Goal: Complete application form

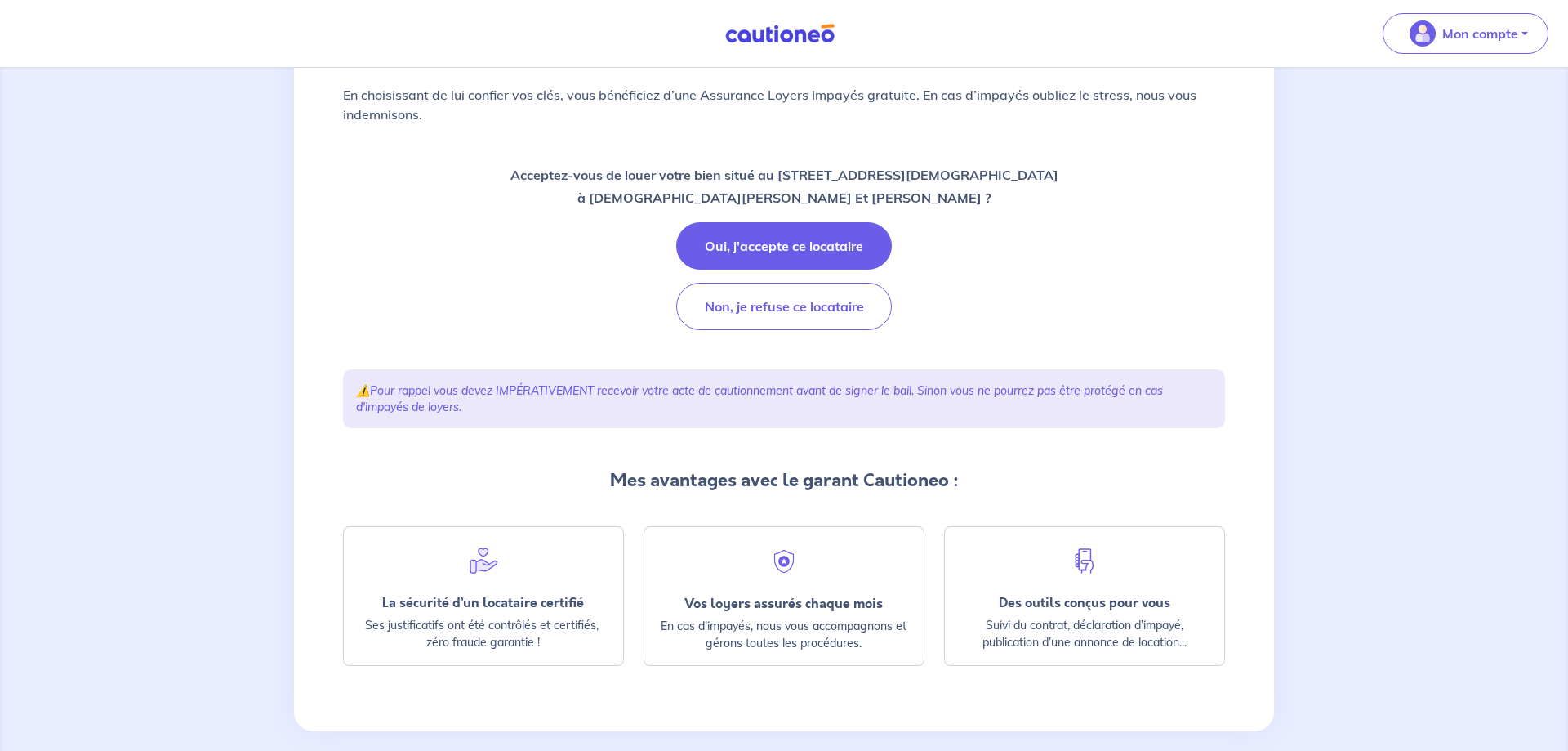
scroll to position [132, 0]
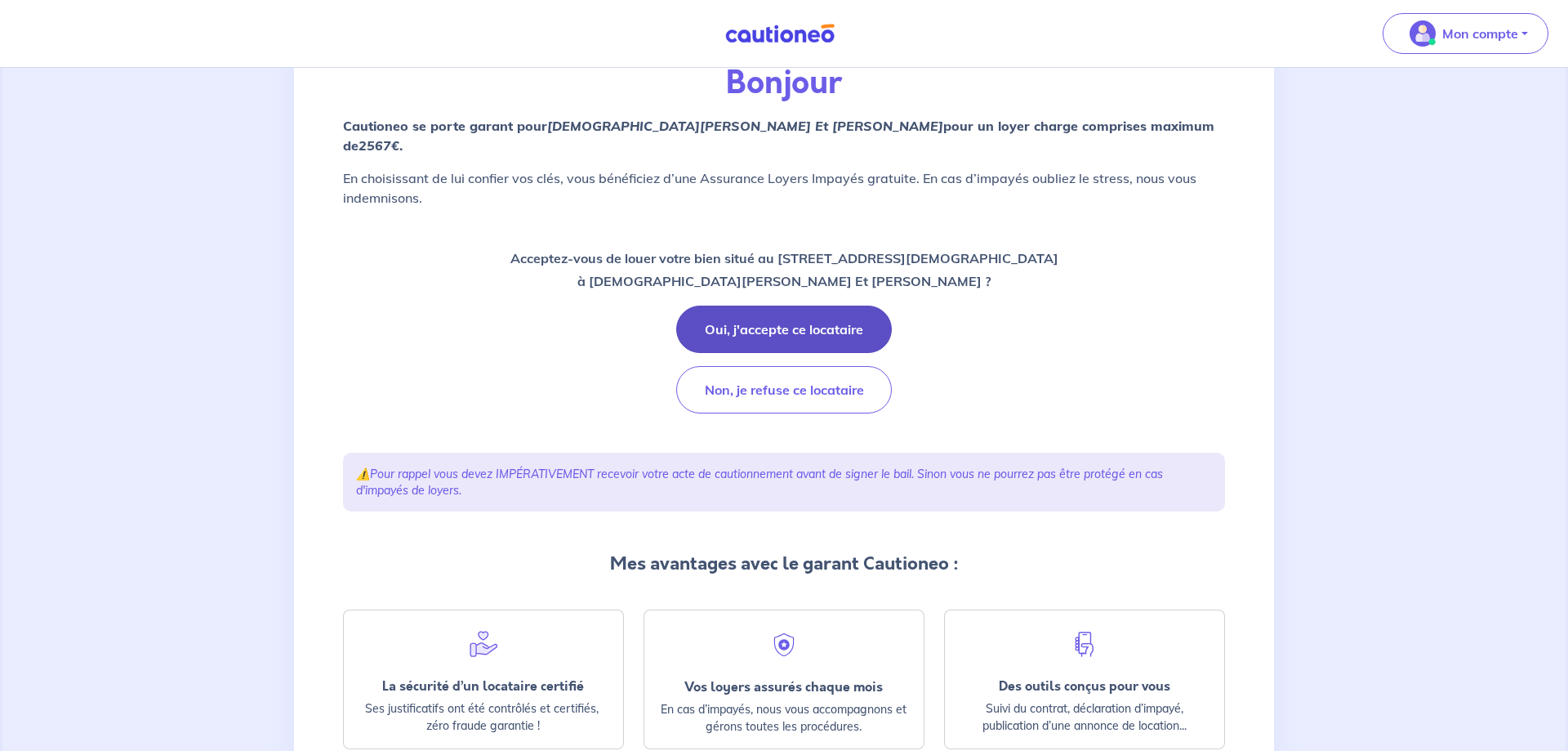
click at [823, 327] on button "Oui, j'accepte ce locataire" at bounding box center [784, 329] width 215 height 47
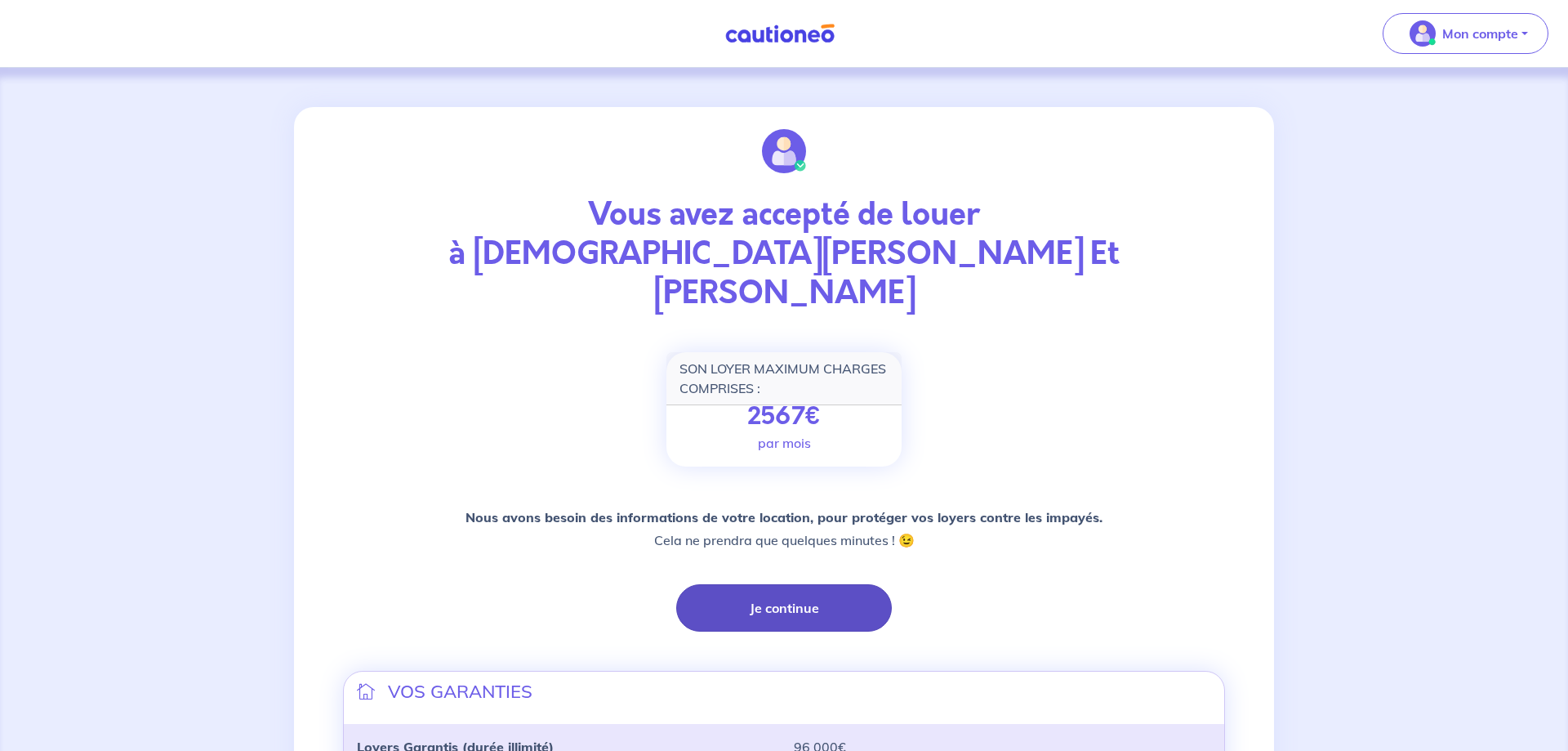
click at [807, 584] on button "Je continue" at bounding box center [784, 607] width 215 height 47
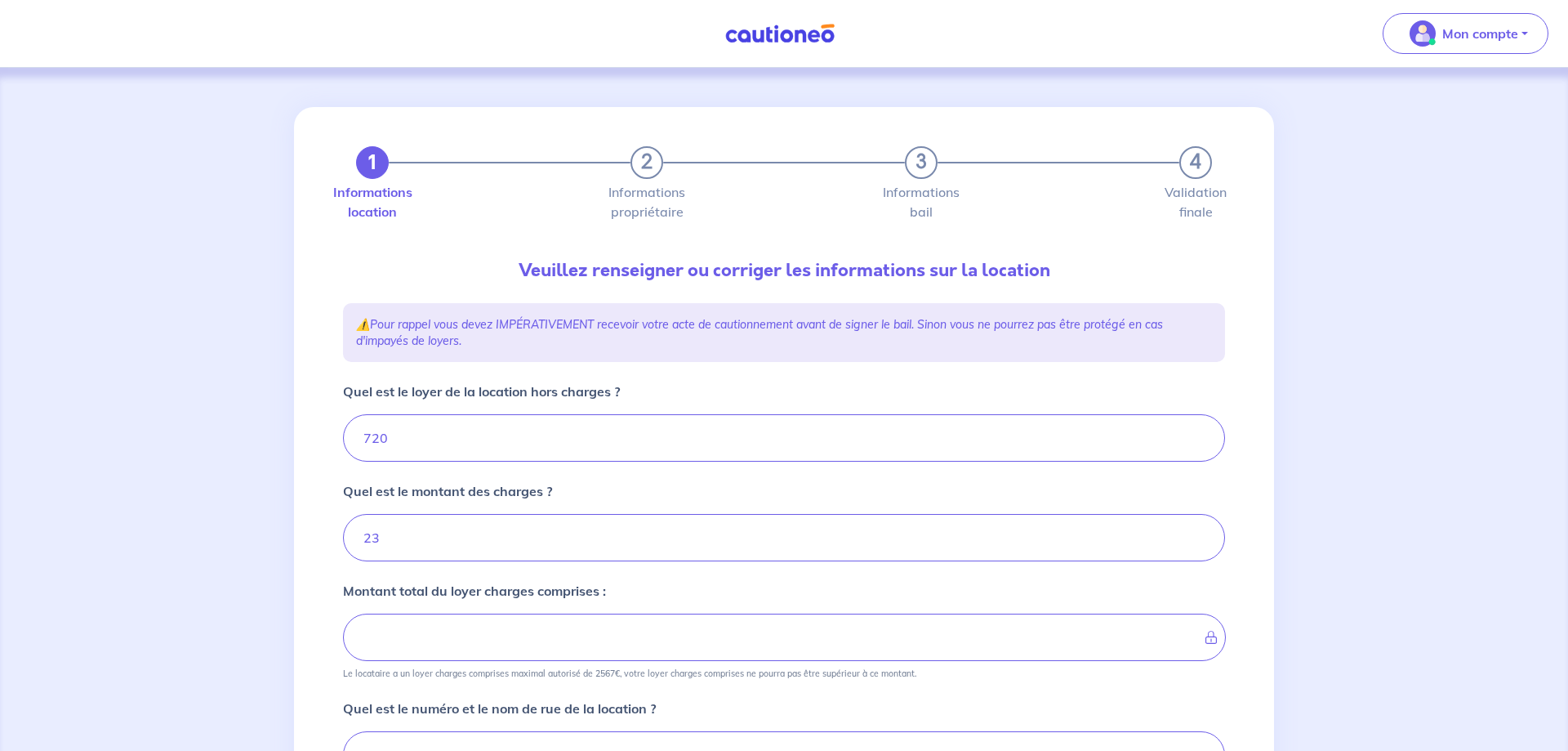
type input "743"
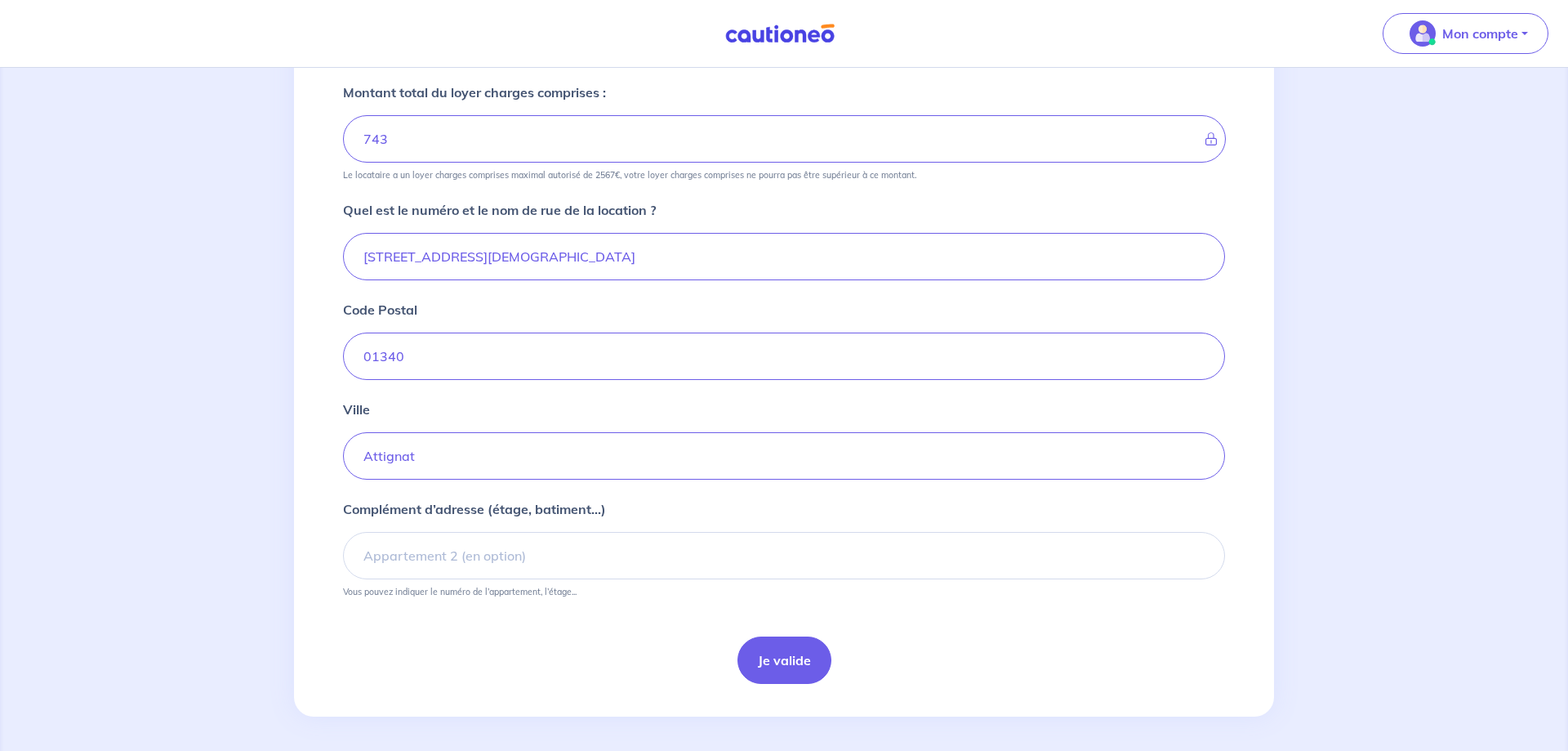
scroll to position [500, 0]
click at [836, 655] on div "Je valide" at bounding box center [784, 658] width 882 height 47
click at [821, 656] on button "Je valide" at bounding box center [784, 658] width 94 height 47
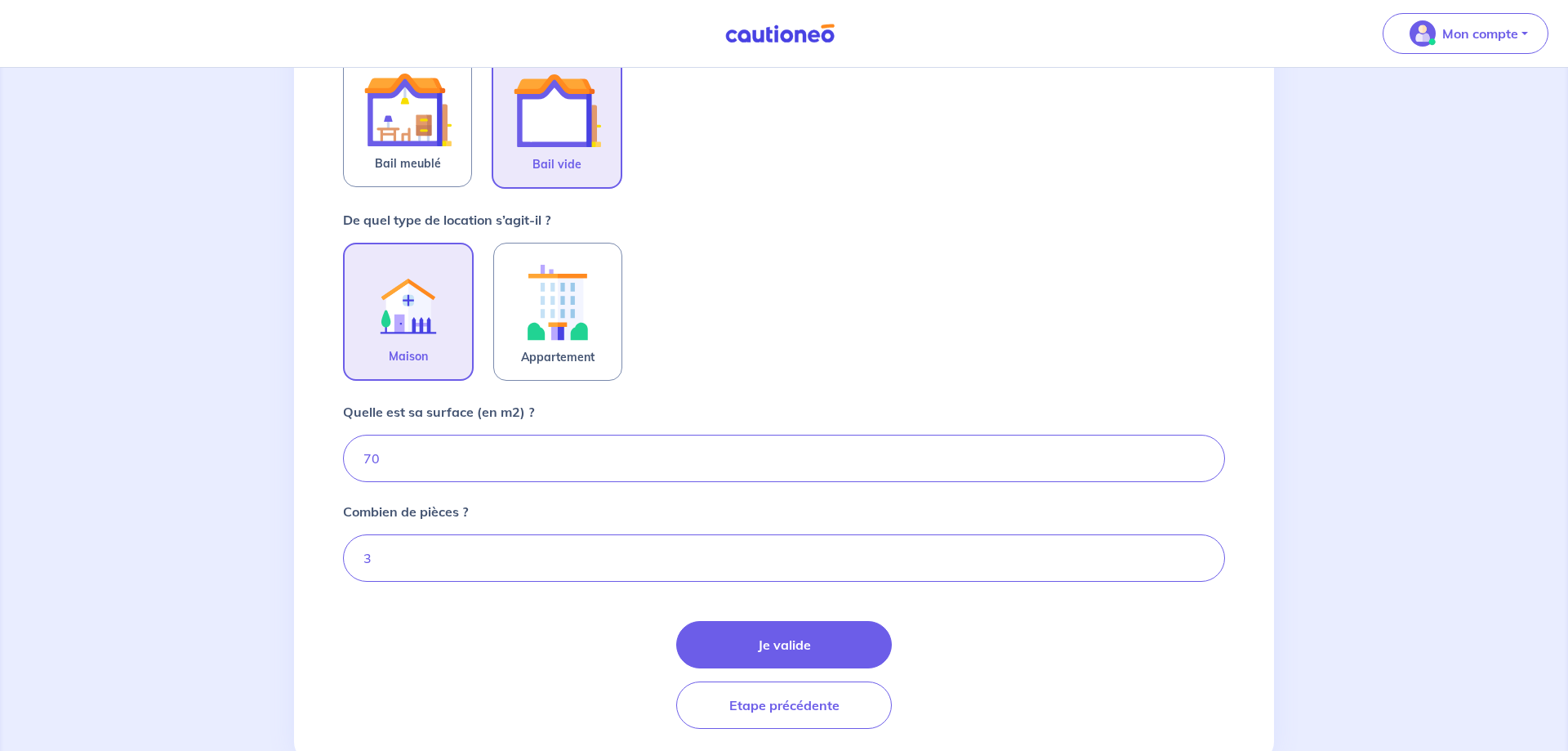
scroll to position [330, 0]
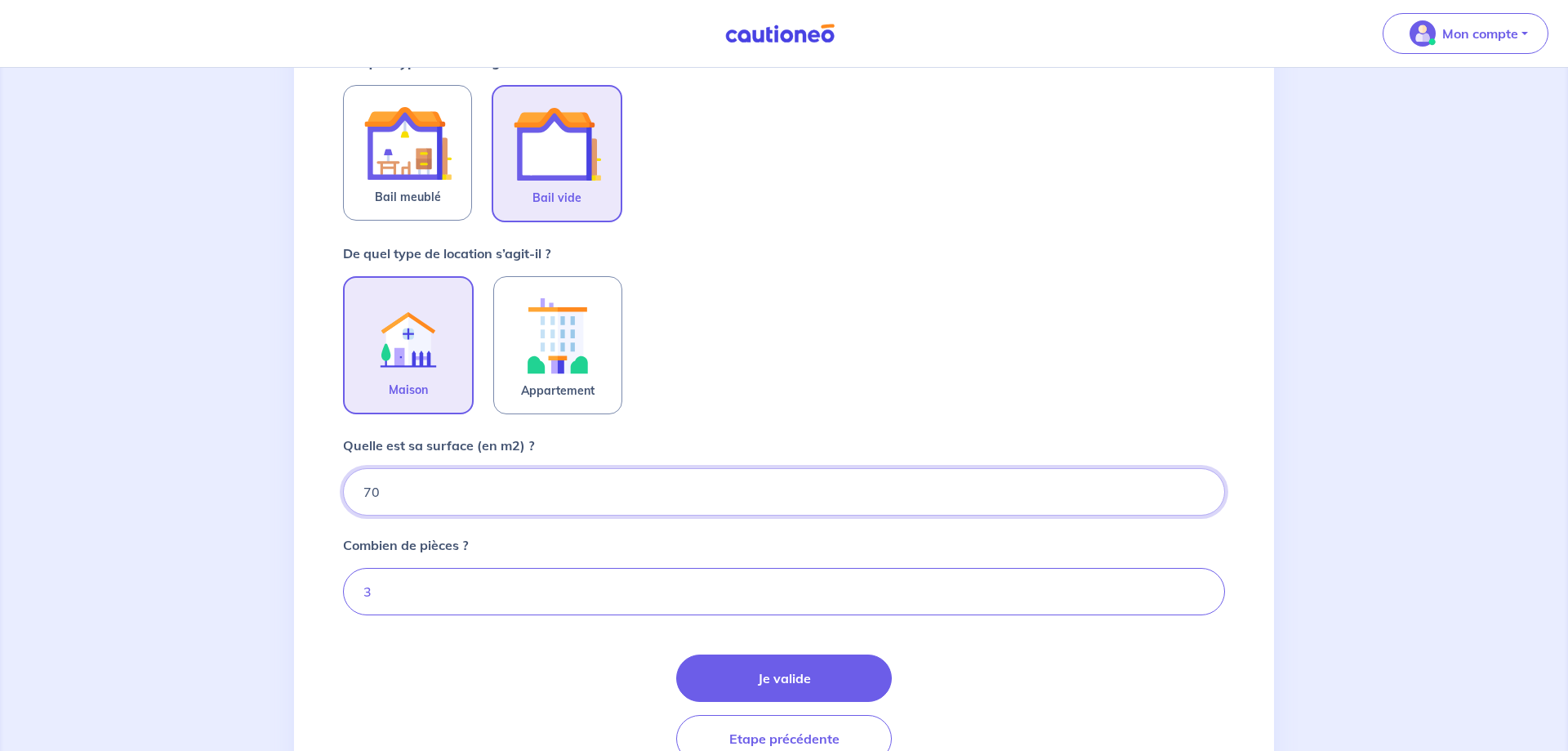
click at [683, 507] on input "70" at bounding box center [784, 491] width 882 height 47
type input "70.86"
click at [756, 662] on button "Je valide" at bounding box center [784, 678] width 215 height 47
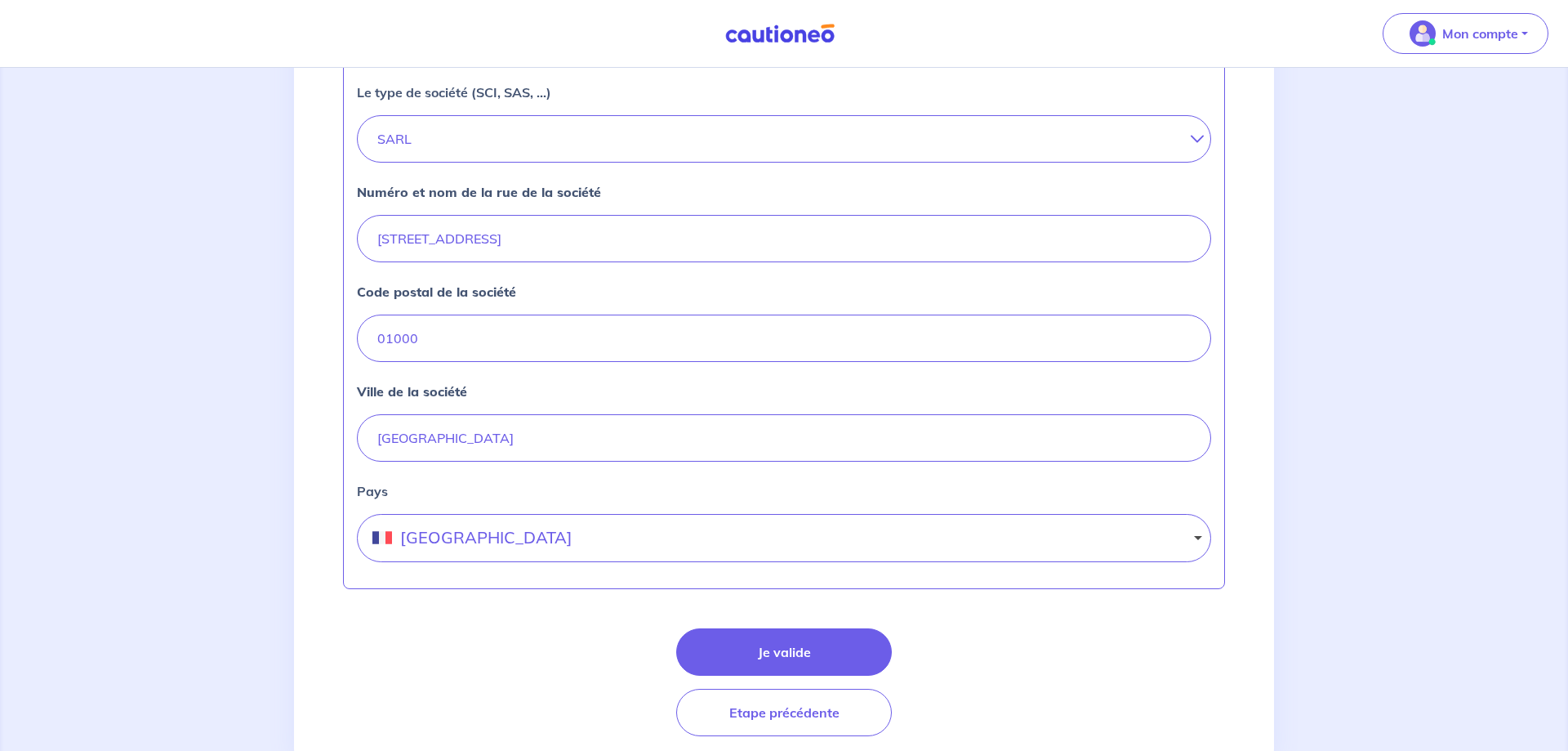
scroll to position [583, 0]
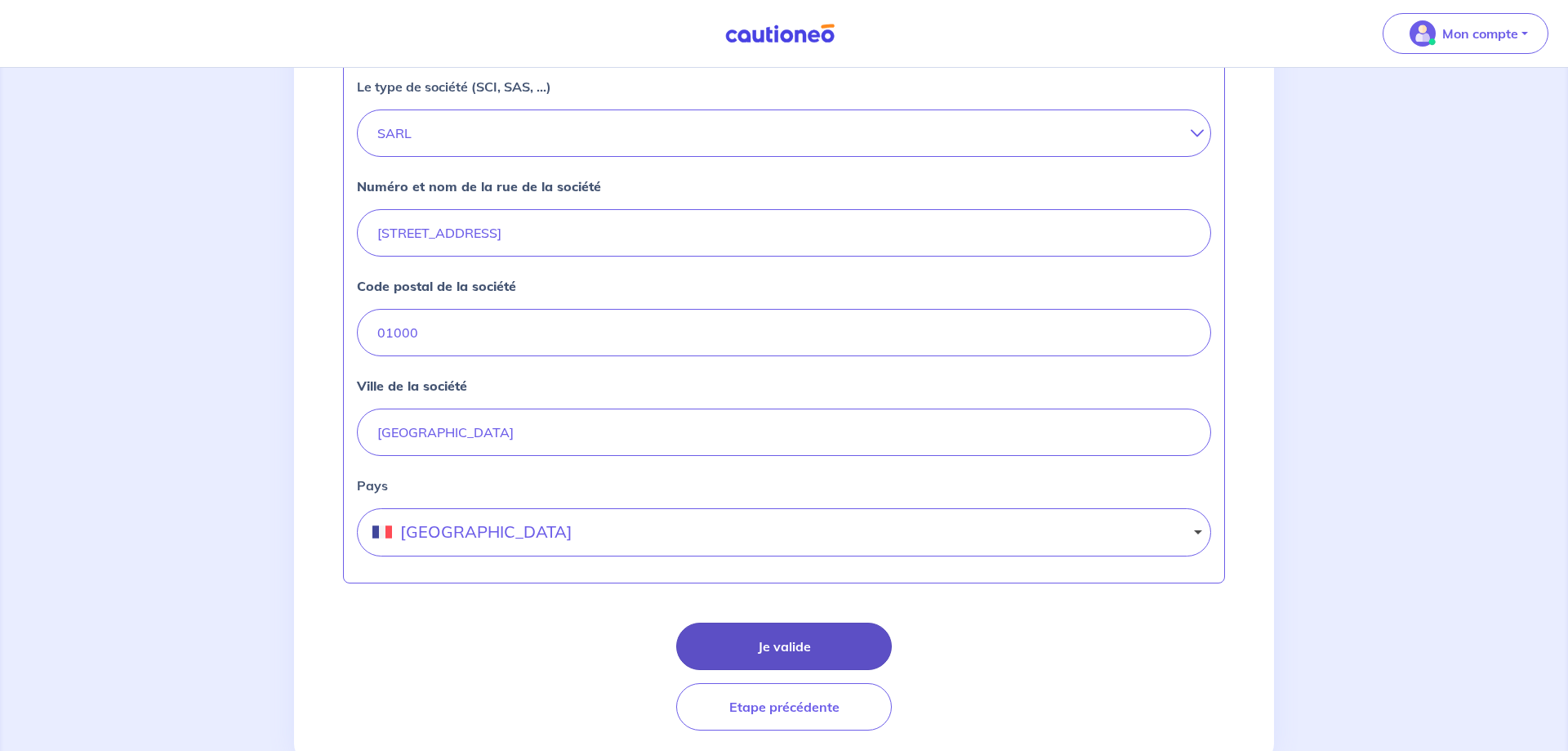
click at [831, 631] on button "Je valide" at bounding box center [784, 645] width 215 height 47
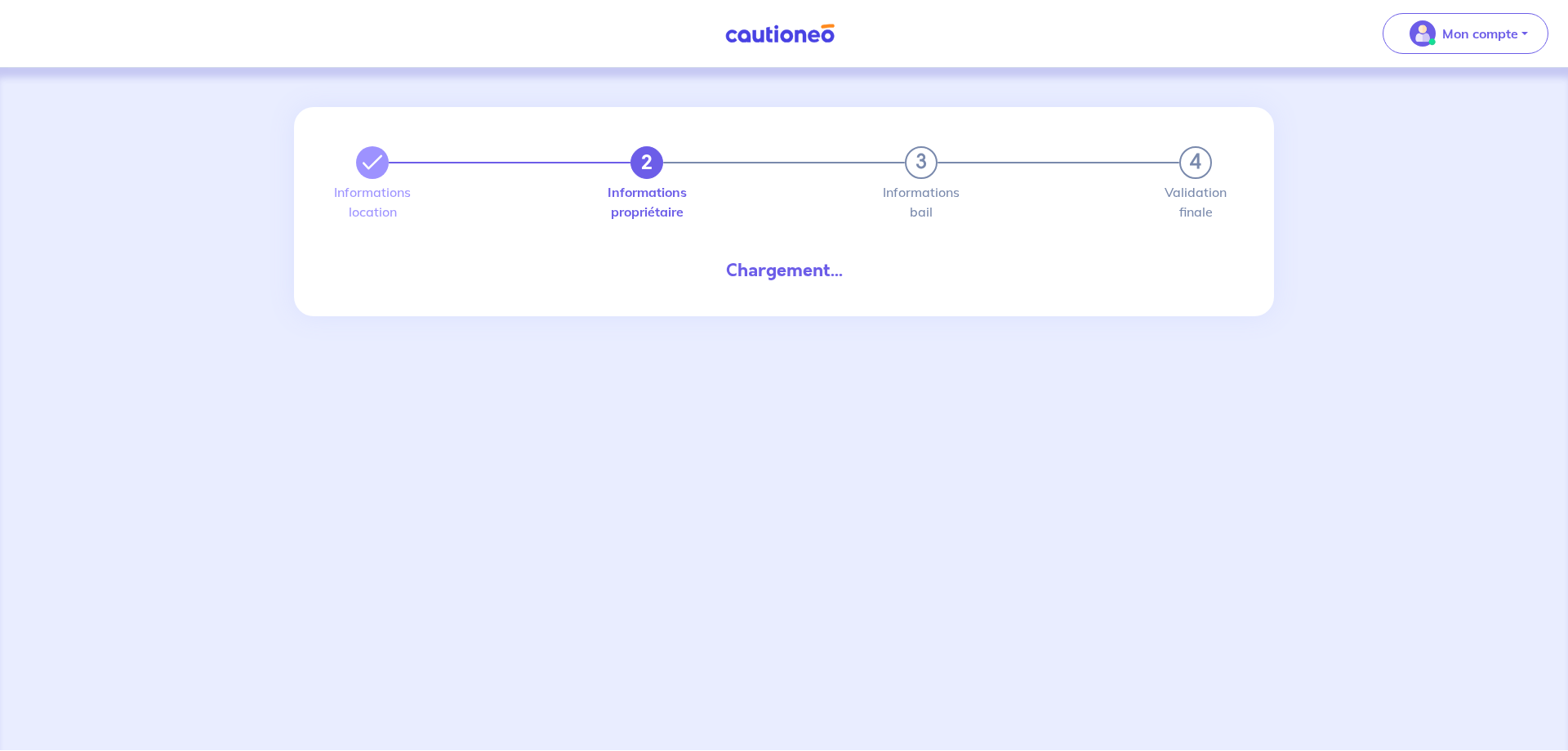
select select "FR"
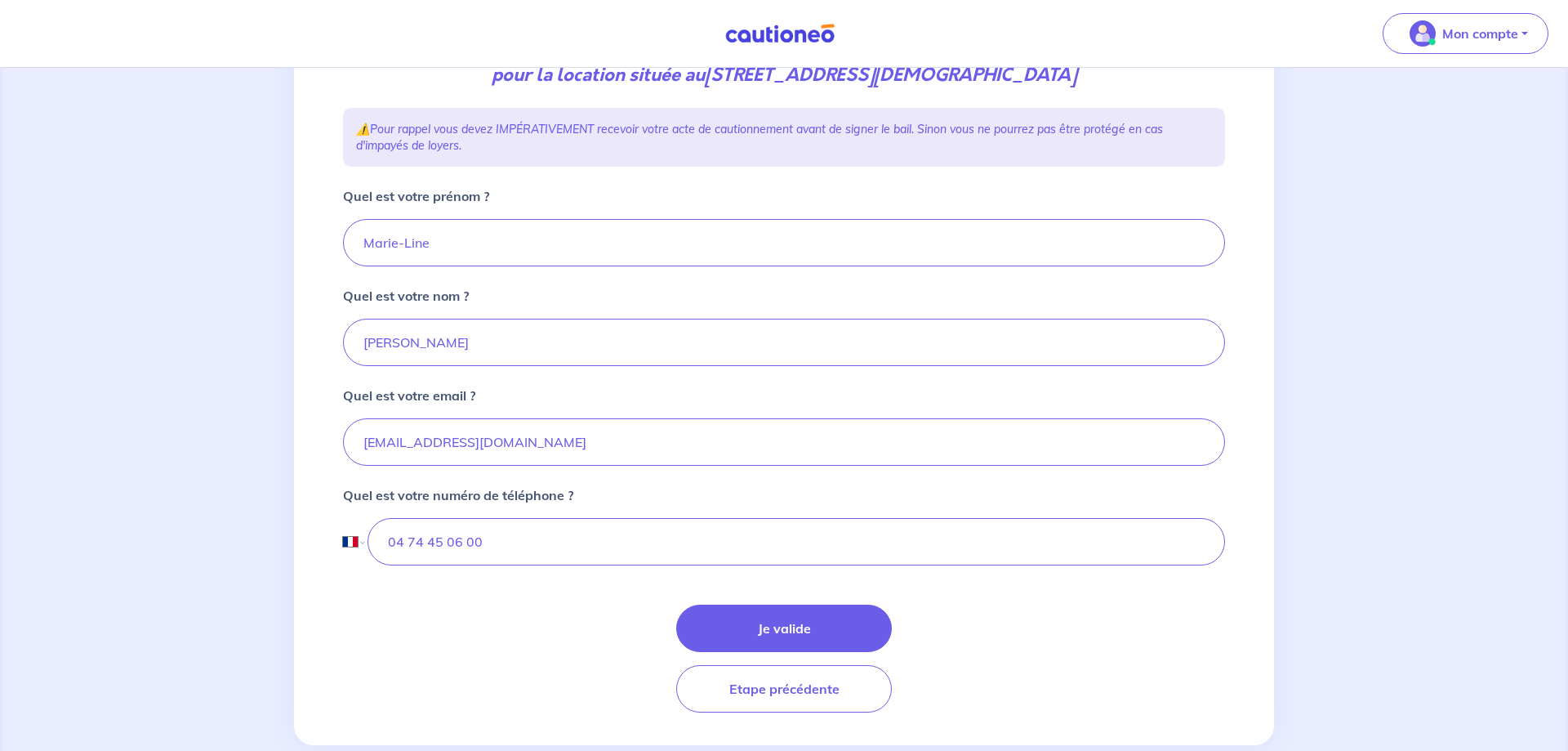
scroll to position [281, 0]
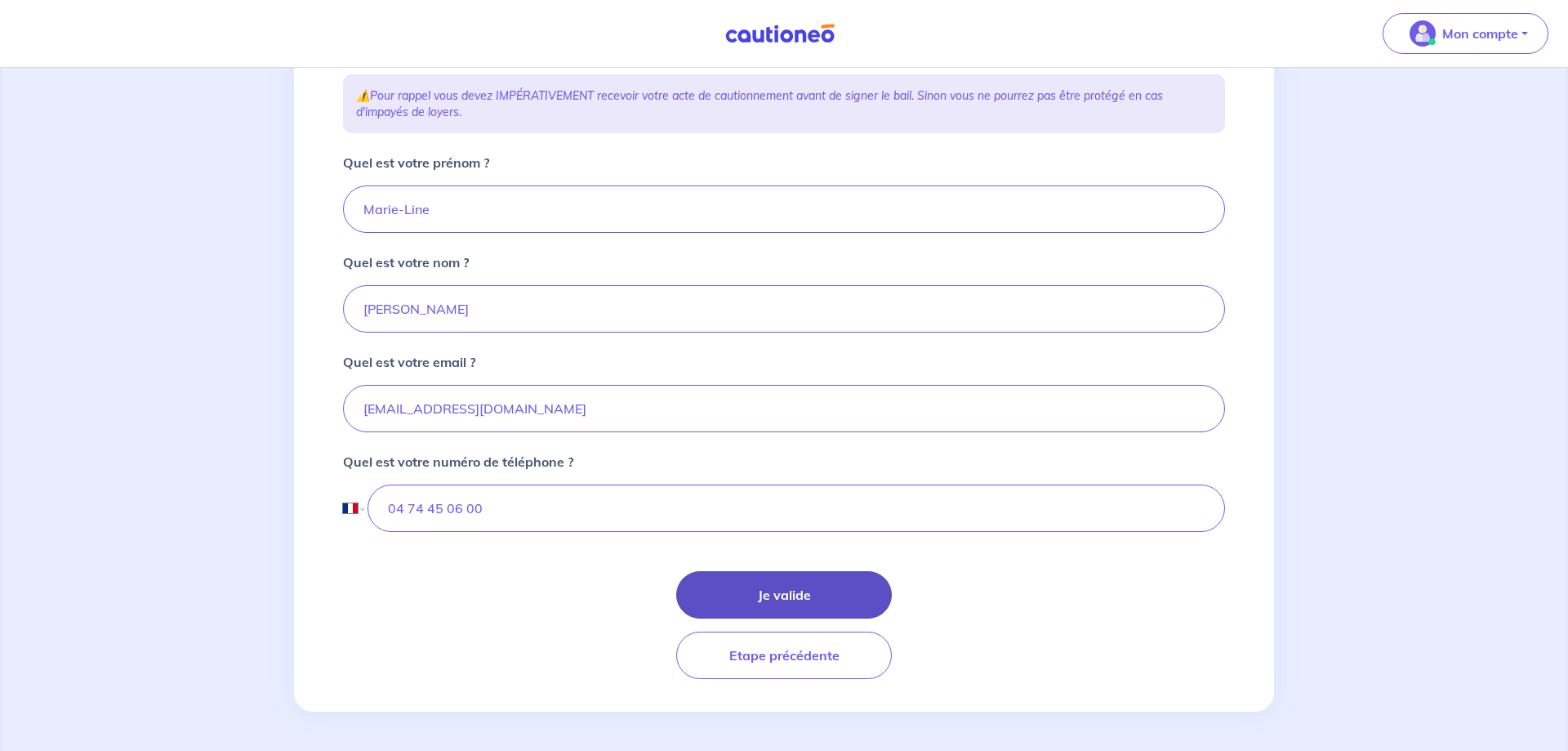
click at [817, 587] on button "Je valide" at bounding box center [784, 594] width 215 height 47
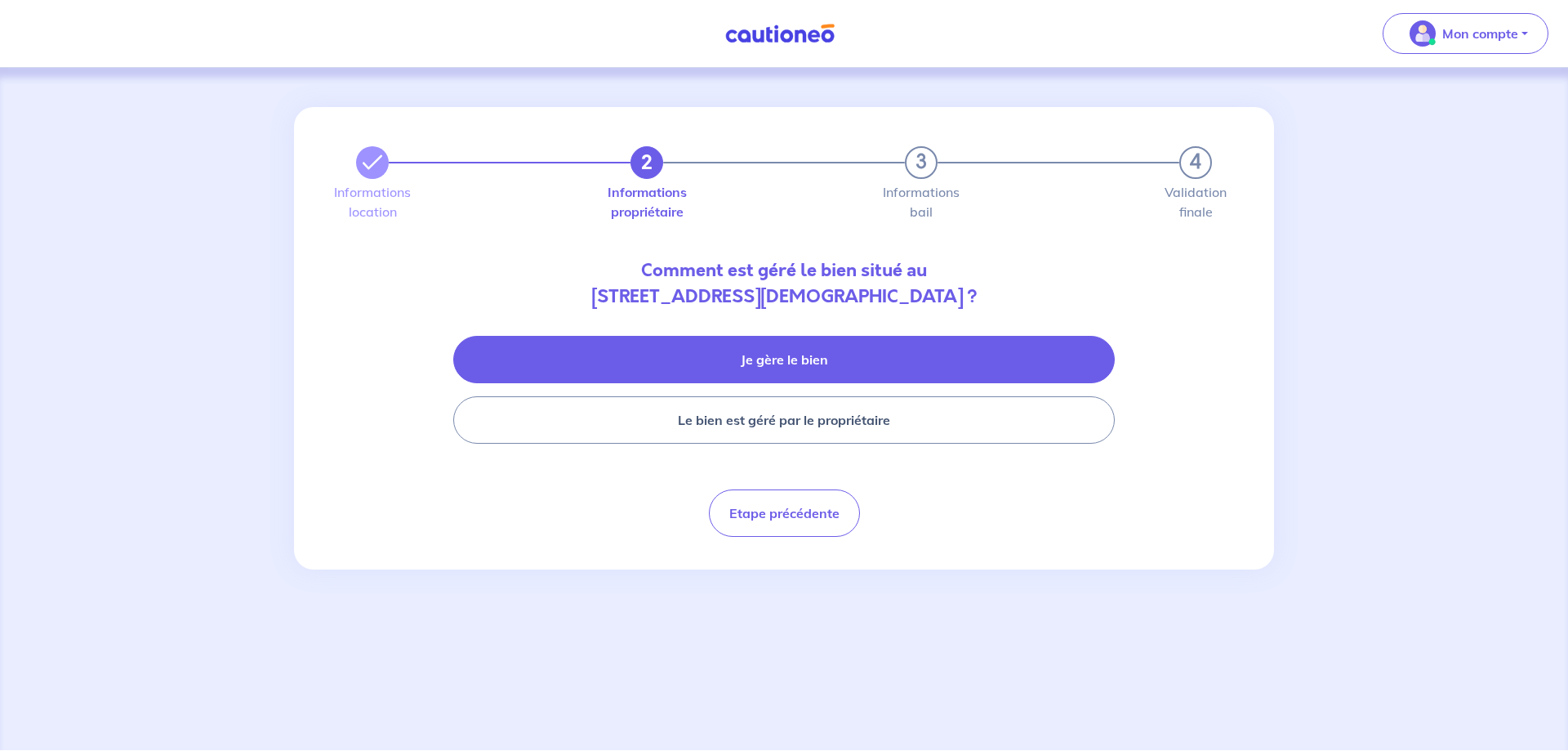
click at [851, 363] on button "Je gère le bien" at bounding box center [784, 359] width 662 height 47
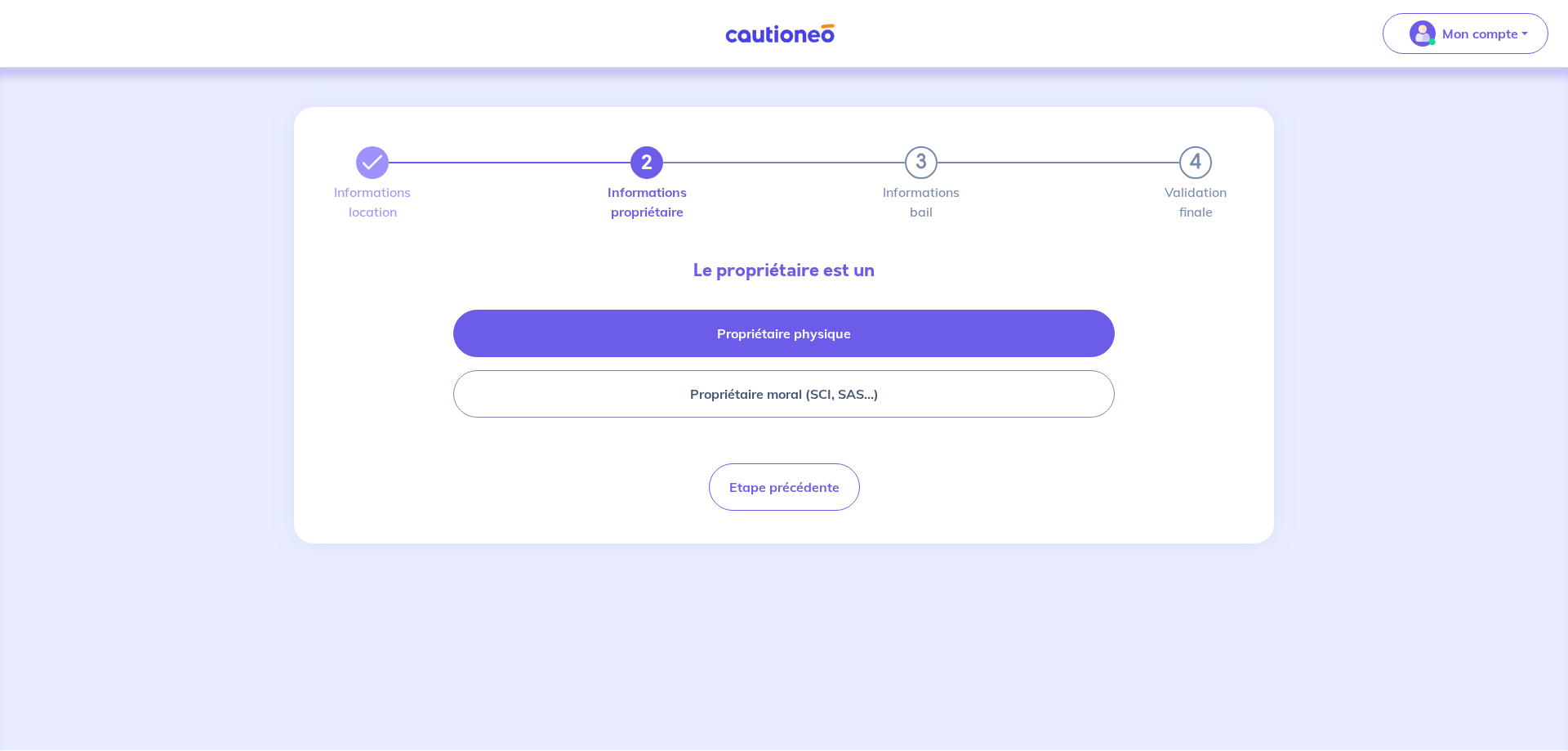
click at [837, 349] on button "Propriétaire physique" at bounding box center [784, 332] width 662 height 47
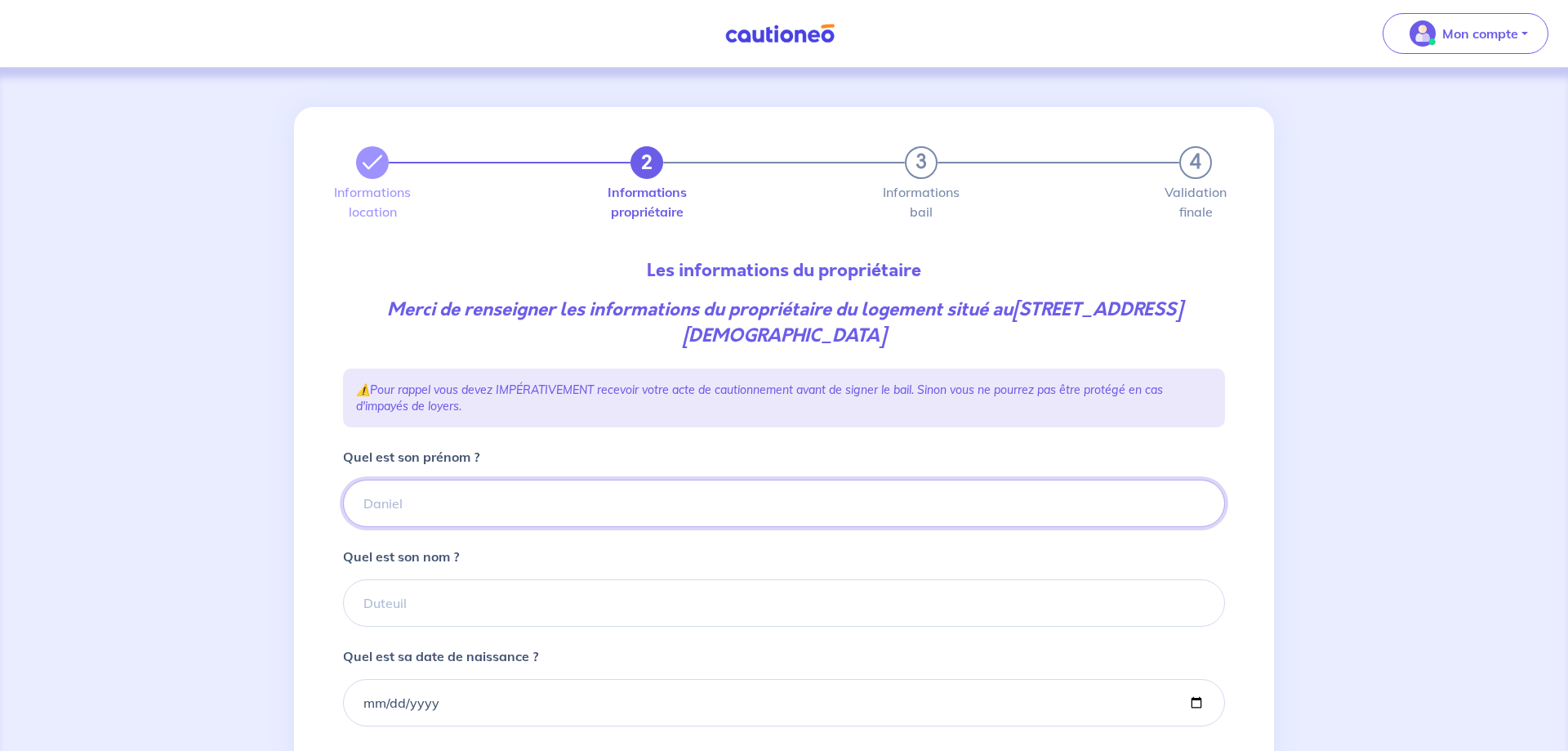
click at [602, 491] on input "Quel est son prénom ?" at bounding box center [784, 503] width 882 height 47
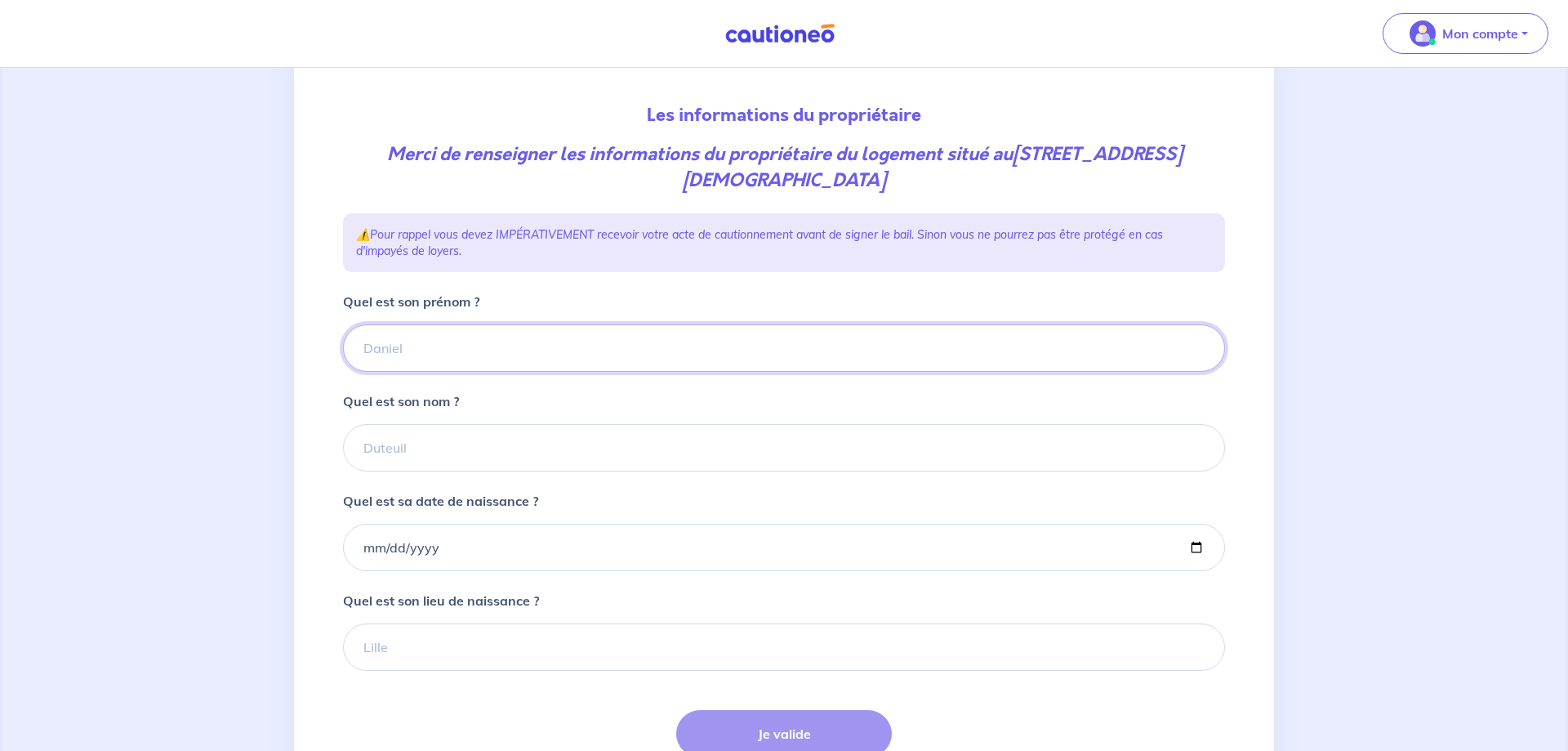
scroll to position [167, 0]
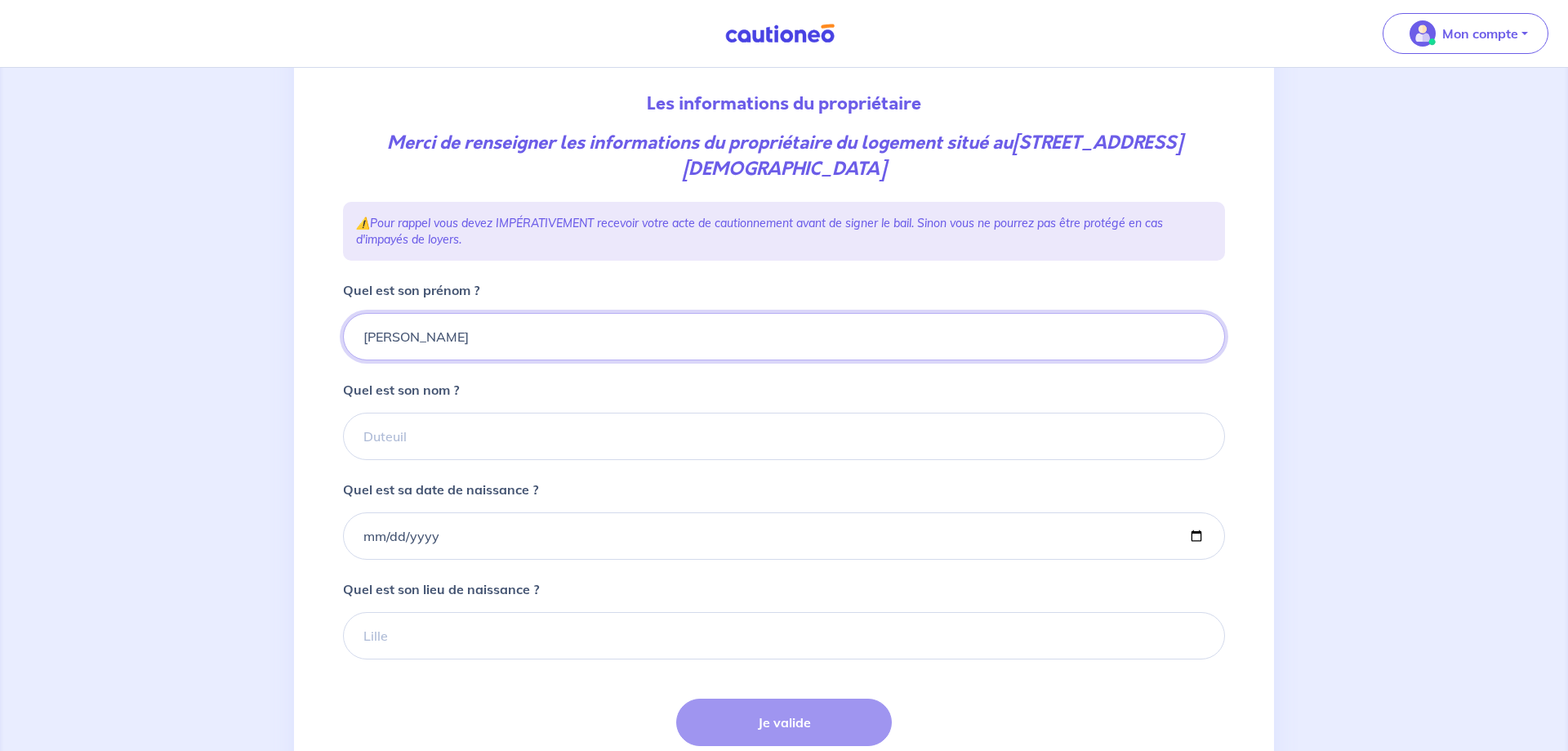
type input "[PERSON_NAME]"
type input "JOUVENT"
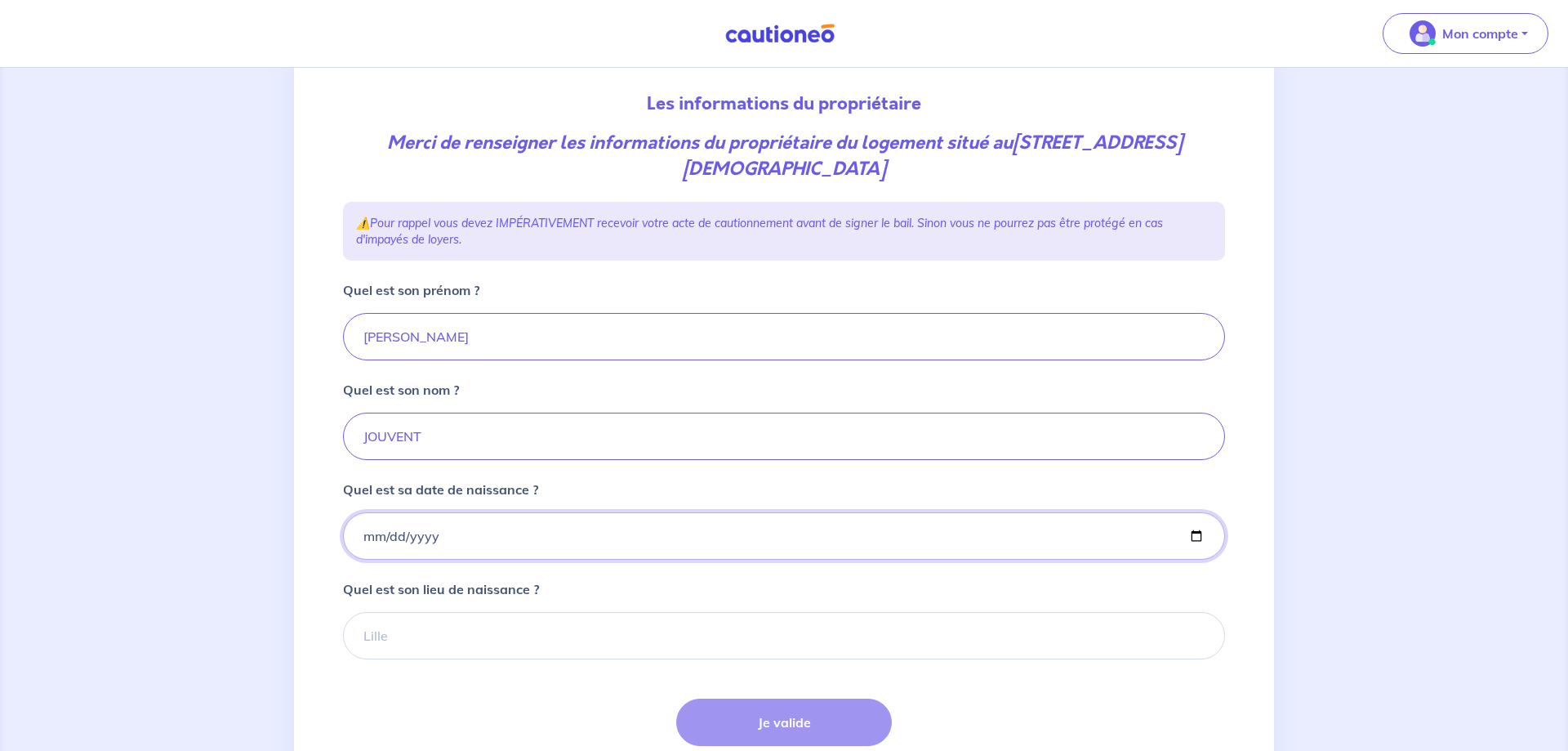
type input "[DATE]"
click at [327, 490] on div "2 3 4 Informations location Informations propriétaire Informations bail Validat…" at bounding box center [784, 390] width 980 height 899
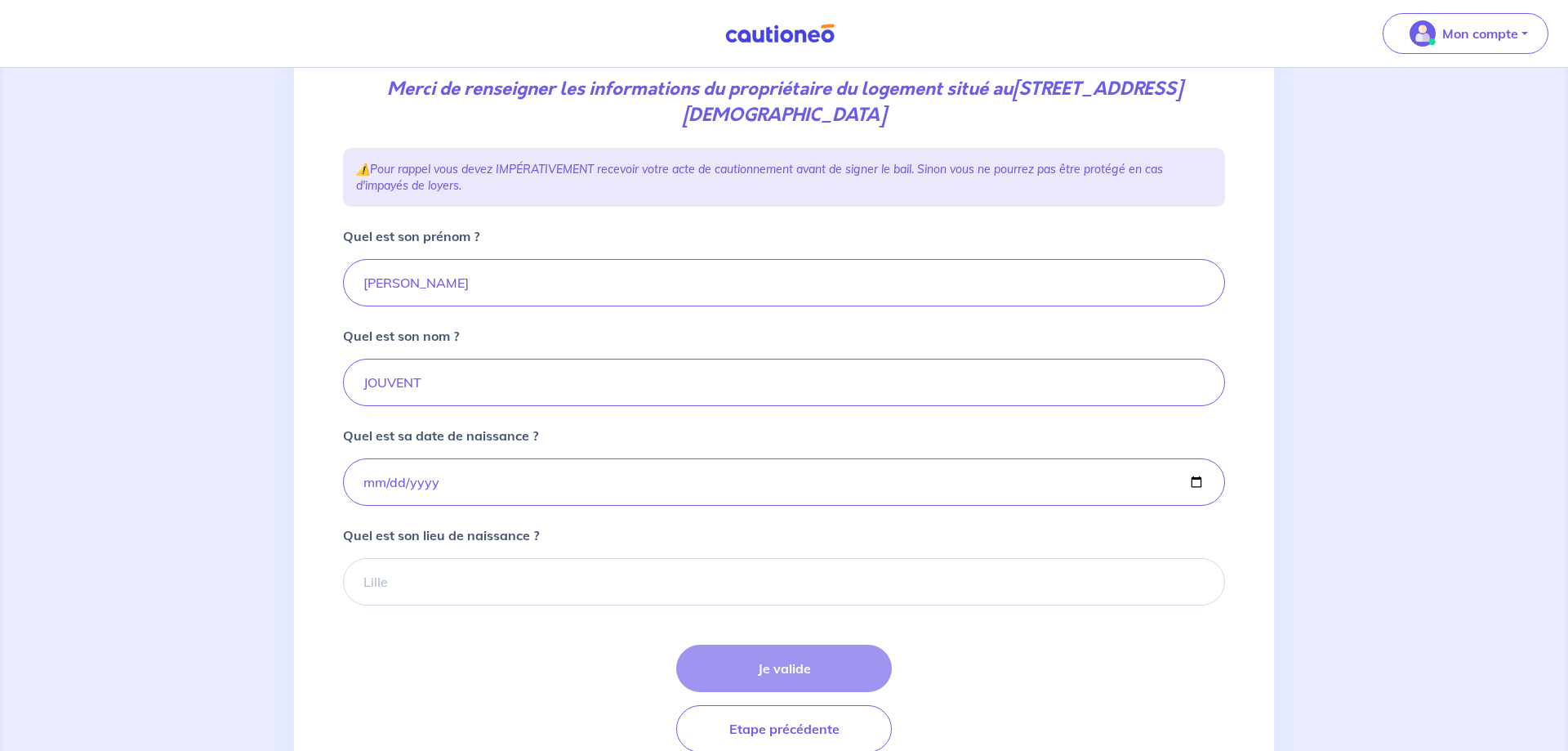
scroll to position [250, 0]
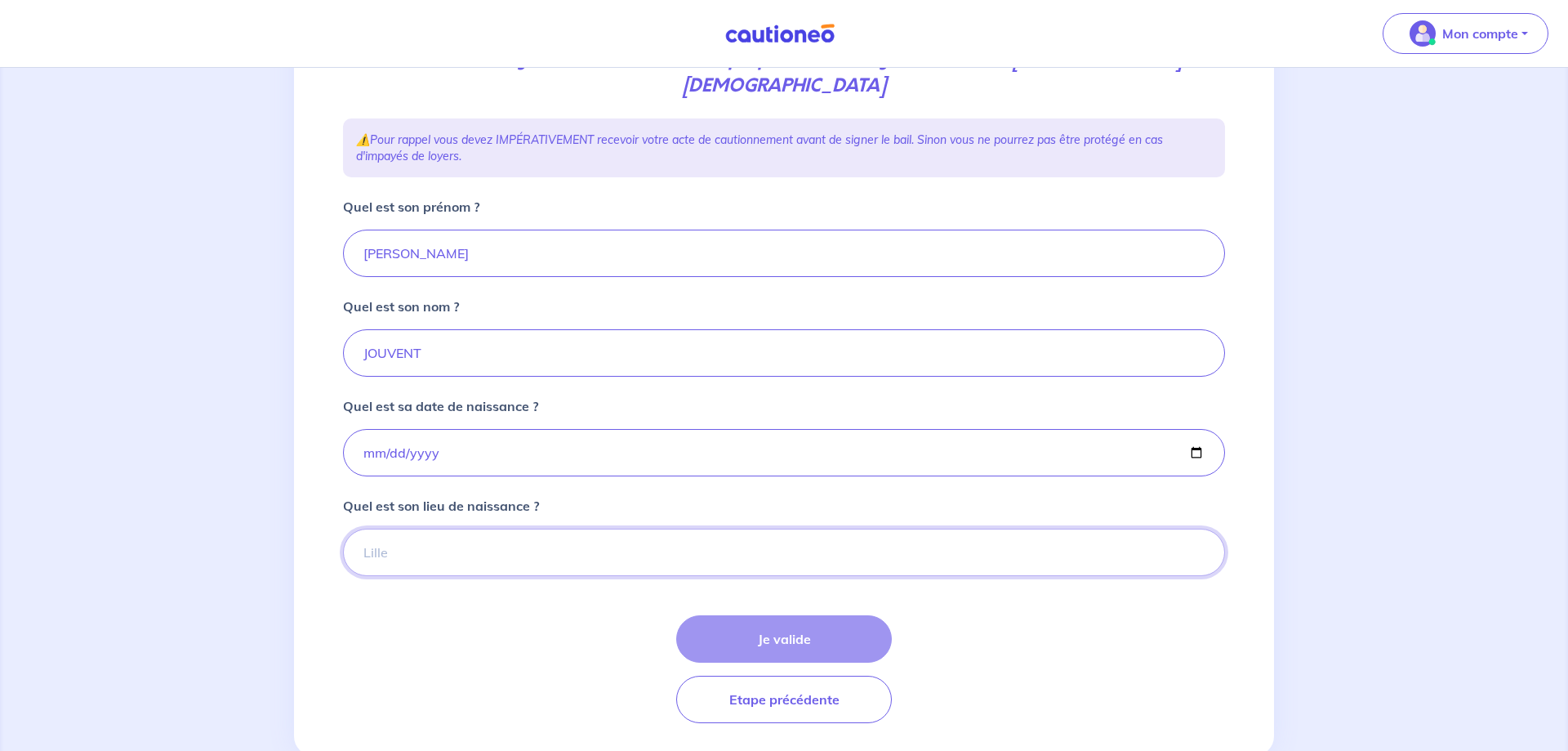
click at [528, 545] on input "Quel est son lieu de naissance ?" at bounding box center [784, 551] width 882 height 47
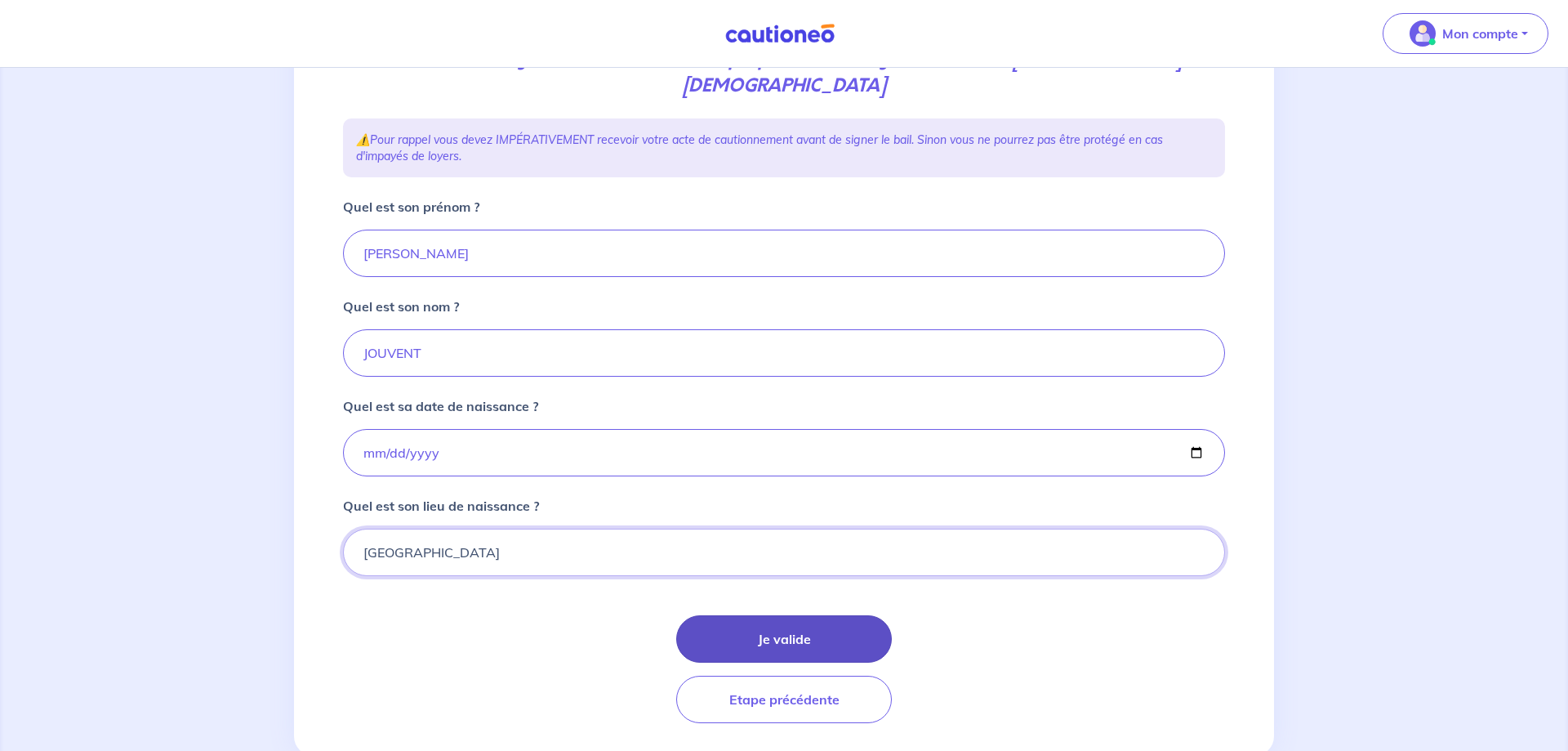
type input "[GEOGRAPHIC_DATA]"
click at [737, 629] on button "Je valide" at bounding box center [784, 639] width 215 height 47
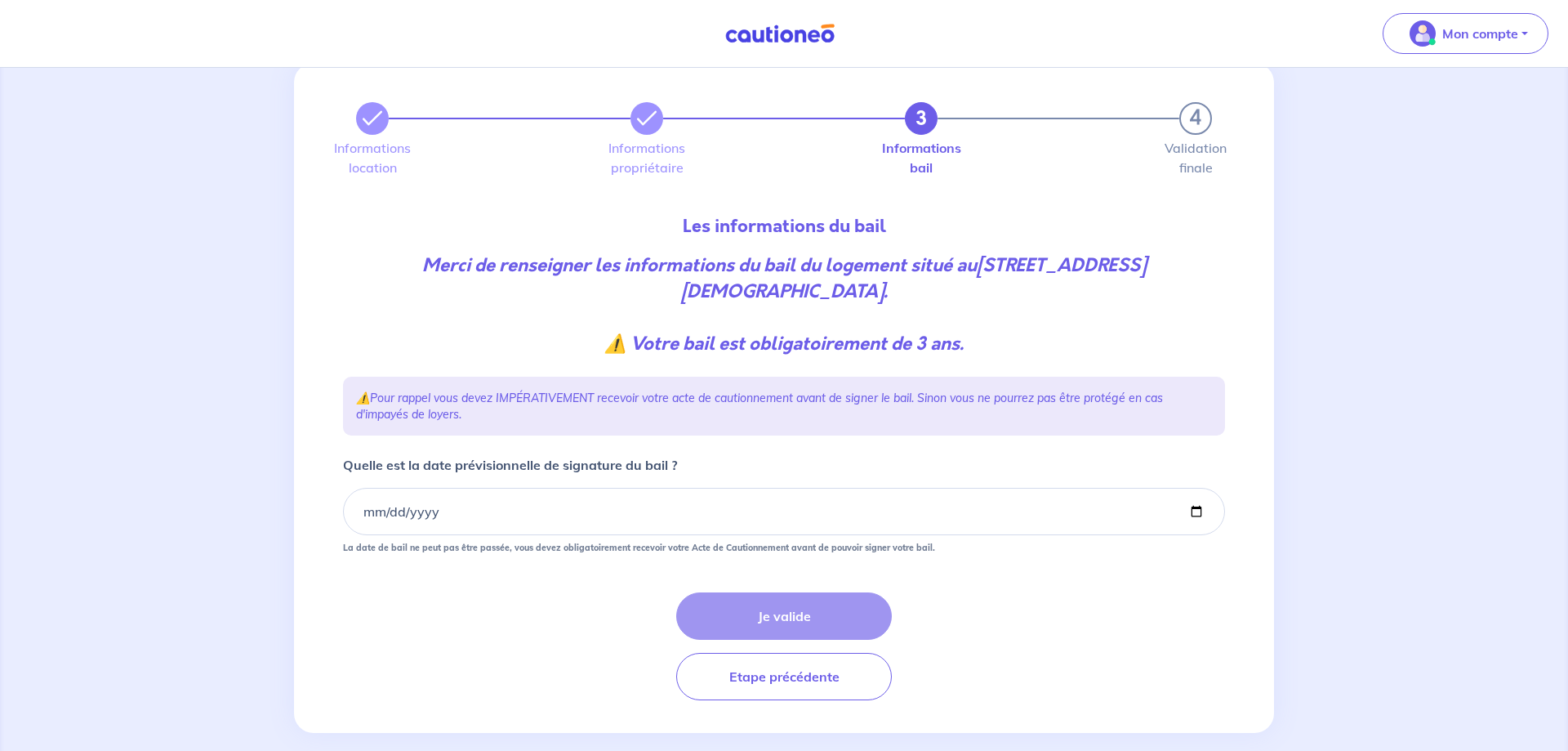
scroll to position [65, 0]
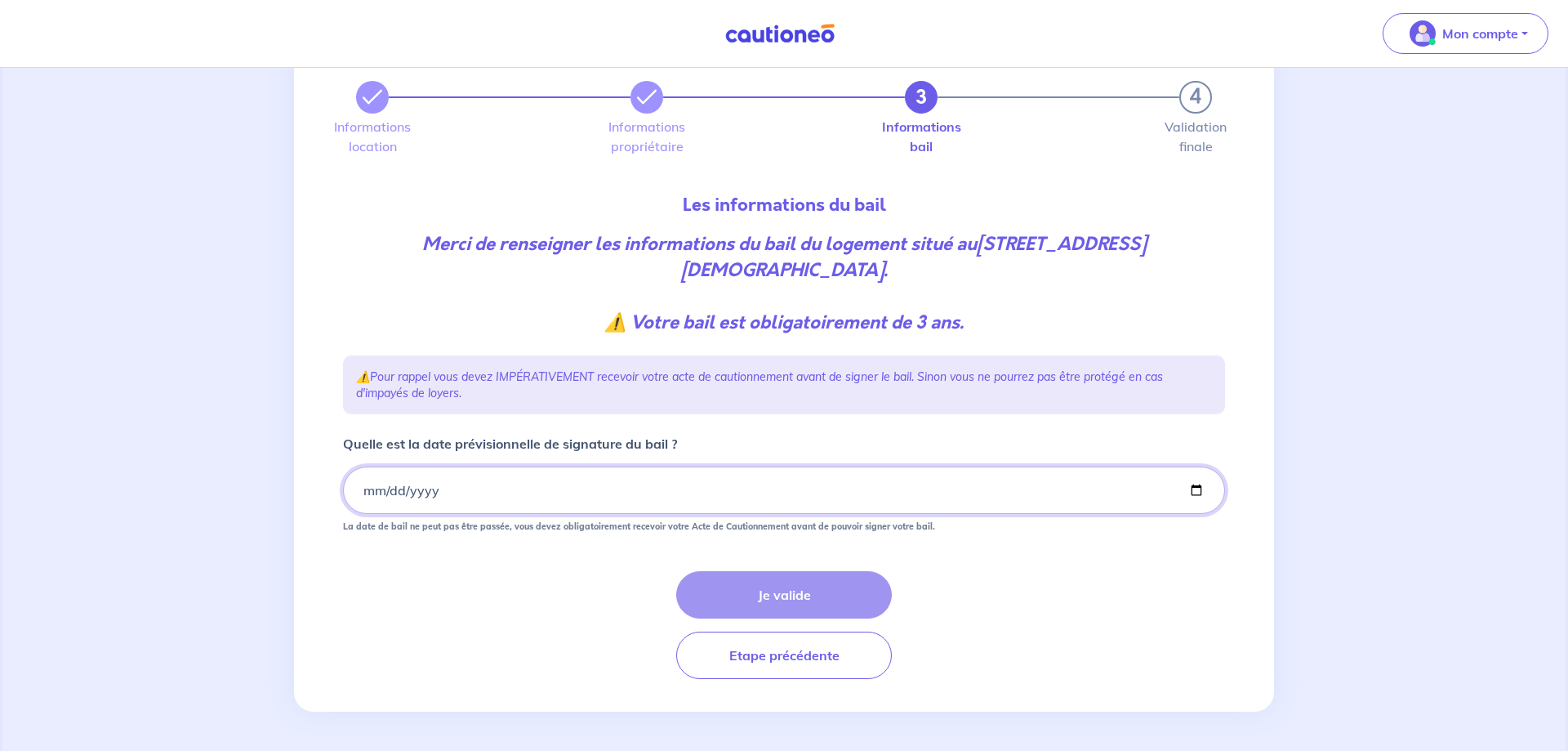
click at [613, 497] on input "Quelle est la date prévisionnelle de signature du bail ?" at bounding box center [784, 489] width 882 height 47
type input "[DATE]"
click at [832, 587] on button "Je valide" at bounding box center [784, 594] width 215 height 47
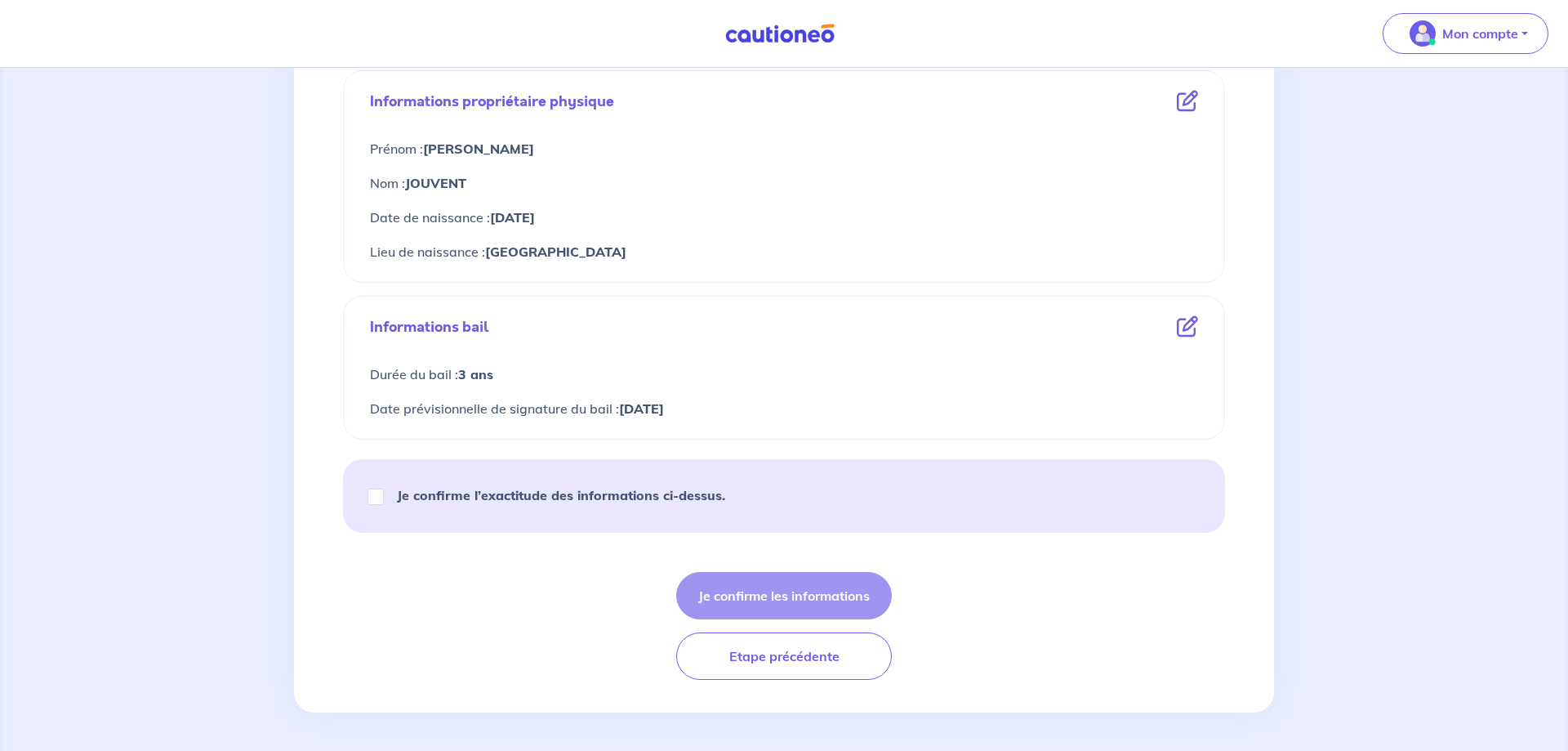
scroll to position [585, 0]
click at [627, 498] on strong "Je confirme l’exactitude des informations ci-dessus." at bounding box center [562, 495] width 329 height 17
click at [384, 498] on input "Je confirme l’exactitude des informations ci-dessus." at bounding box center [376, 496] width 17 height 17
checkbox input "true"
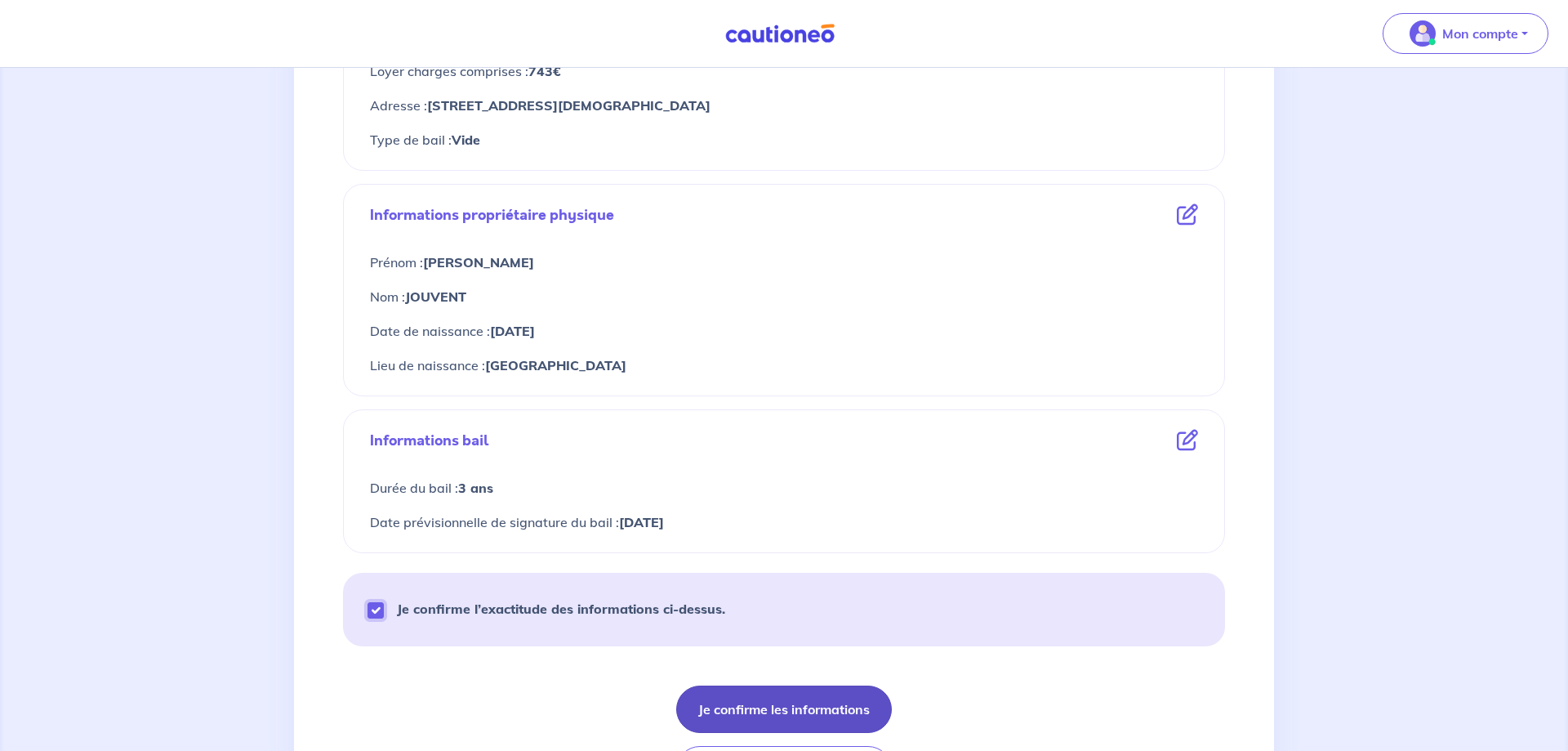
scroll to position [501, 0]
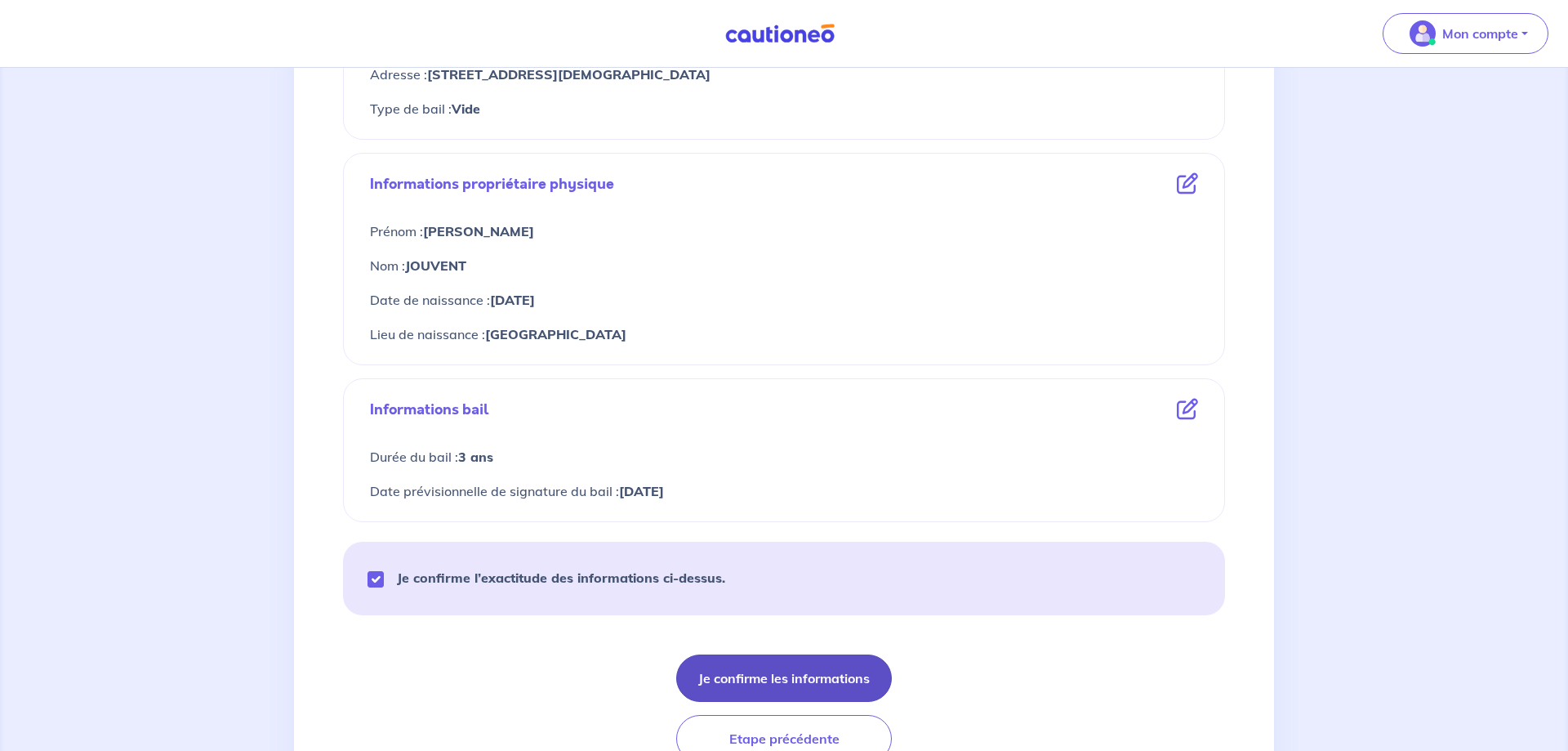
click at [782, 666] on button "Je confirme les informations" at bounding box center [784, 678] width 215 height 47
